Goal: Task Accomplishment & Management: Manage account settings

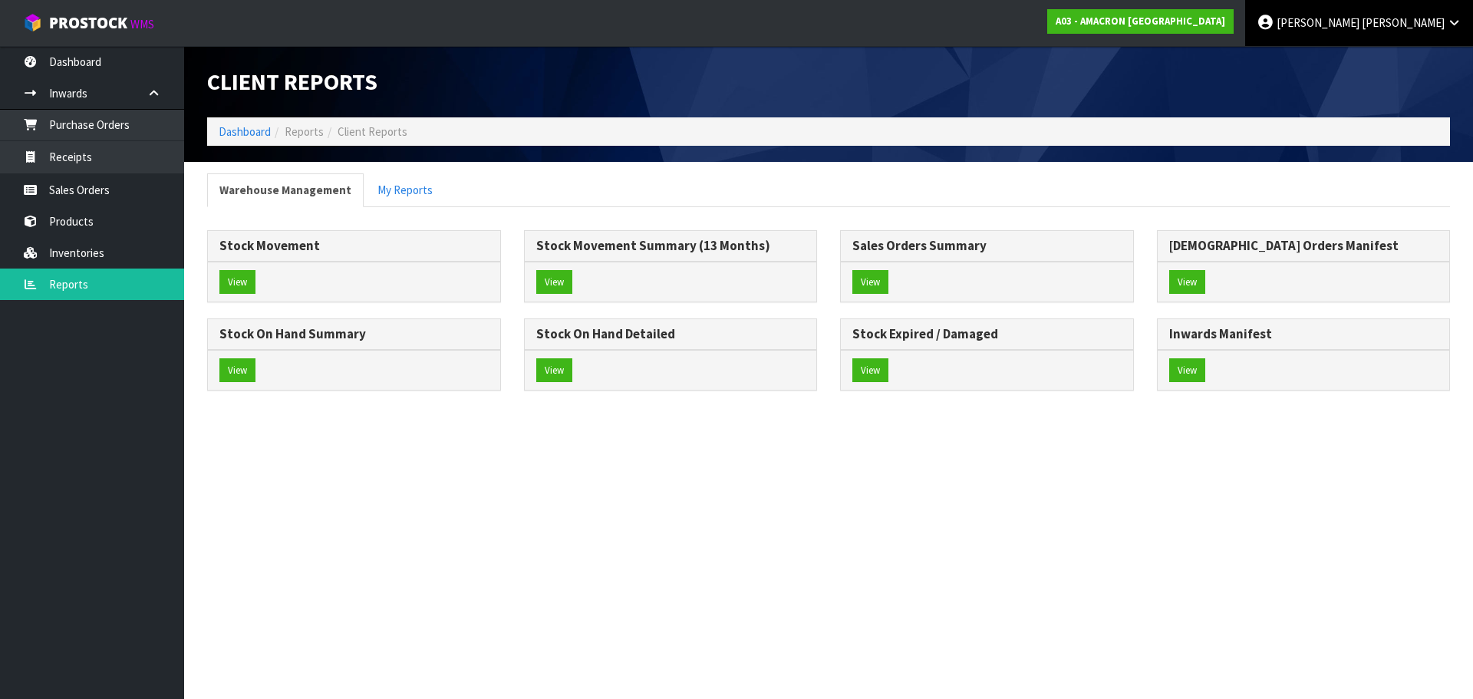
click at [1423, 21] on span "[PERSON_NAME]" at bounding box center [1402, 22] width 83 height 15
drag, startPoint x: 1394, startPoint y: 60, endPoint x: 1150, endPoint y: 155, distance: 261.8
click at [1394, 61] on link "Logout" at bounding box center [1411, 61] width 121 height 21
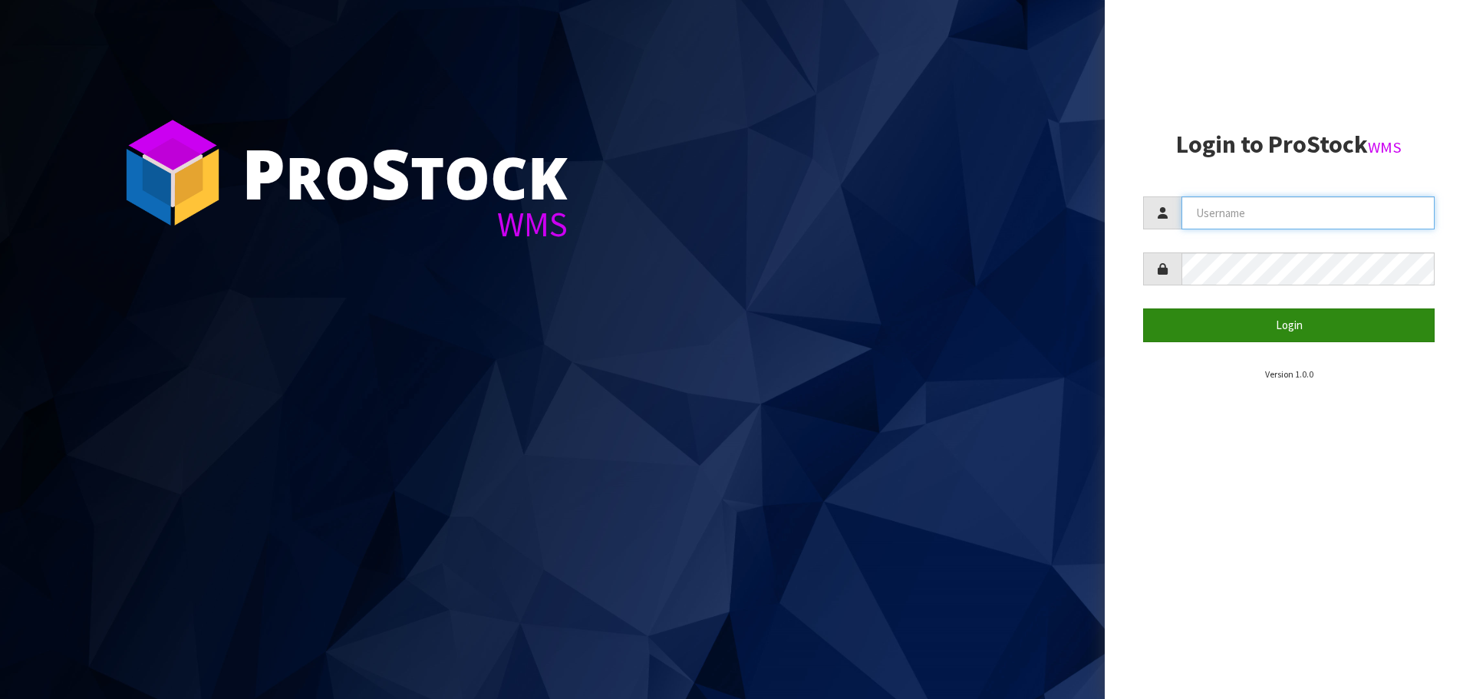
type input "[PERSON_NAME][EMAIL_ADDRESS][DOMAIN_NAME]"
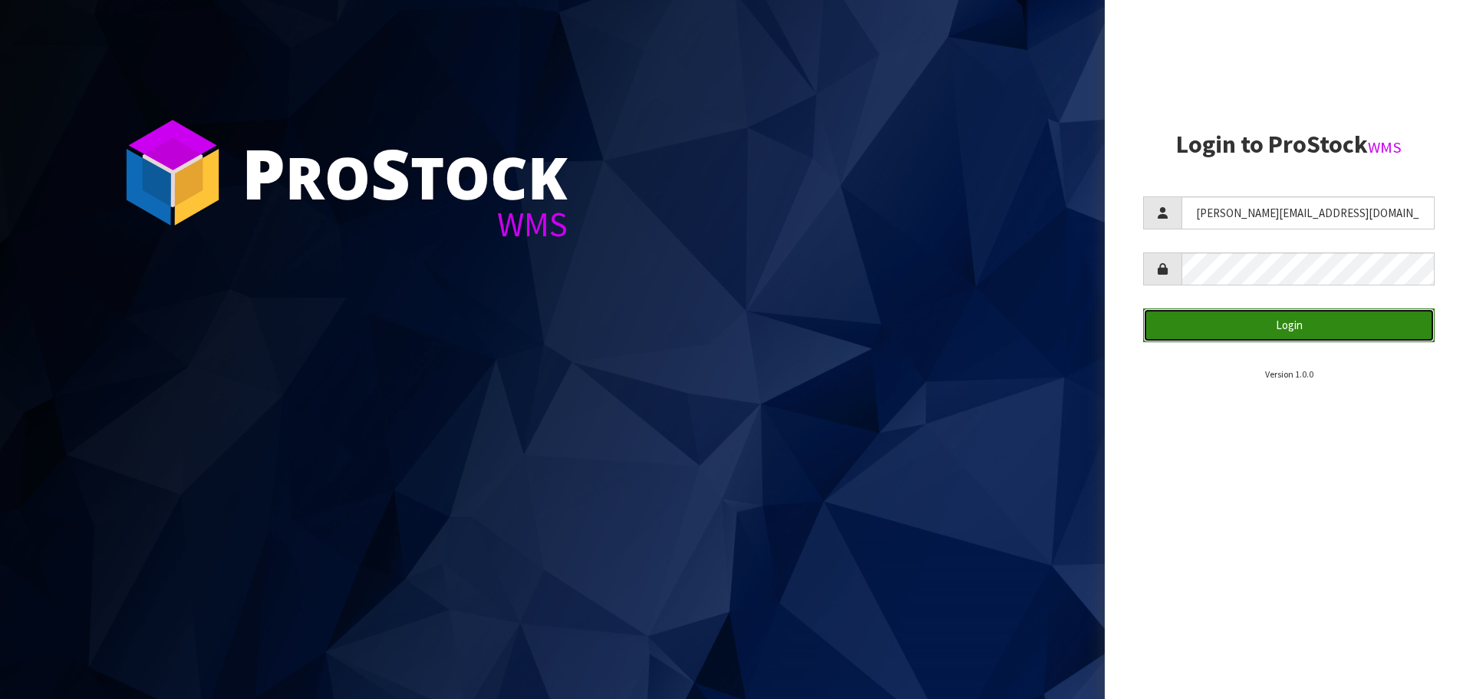
click at [1261, 313] on button "Login" at bounding box center [1288, 324] width 291 height 33
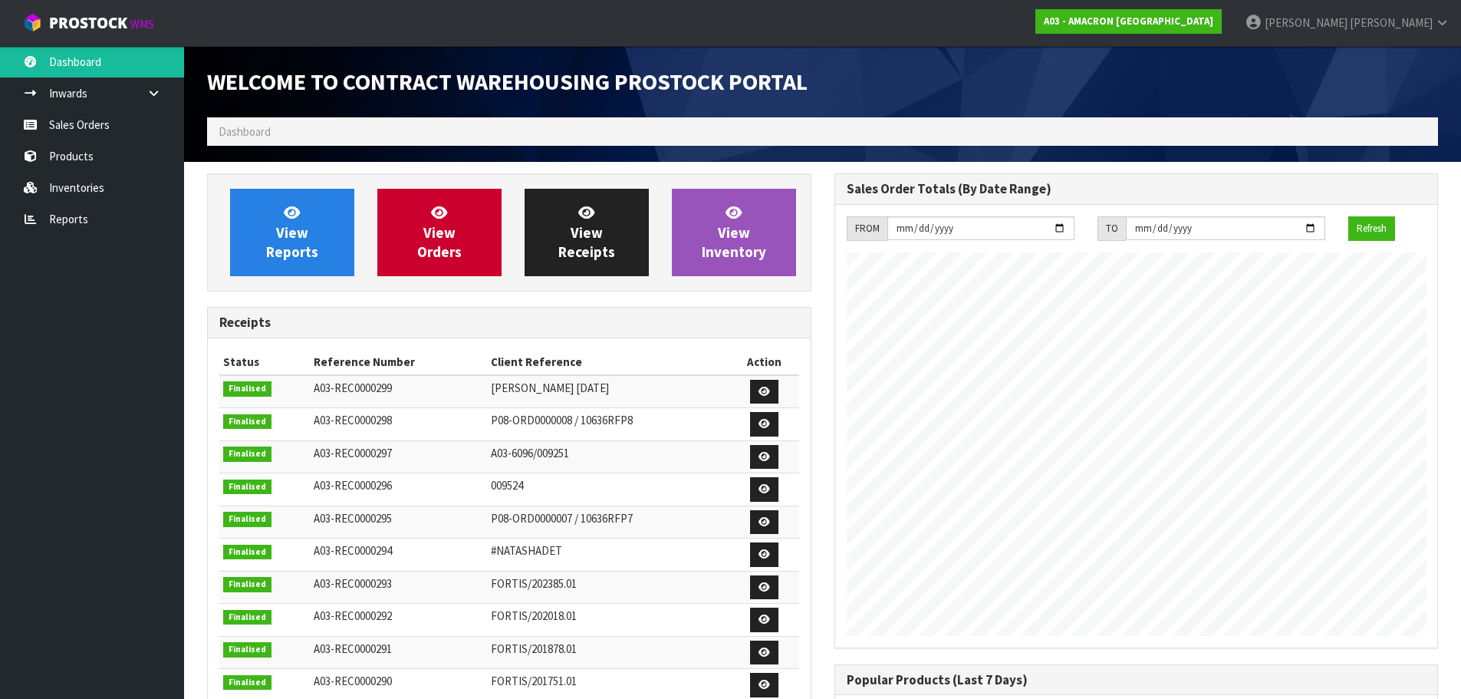
scroll to position [627, 627]
